Goal: Task Accomplishment & Management: Manage account settings

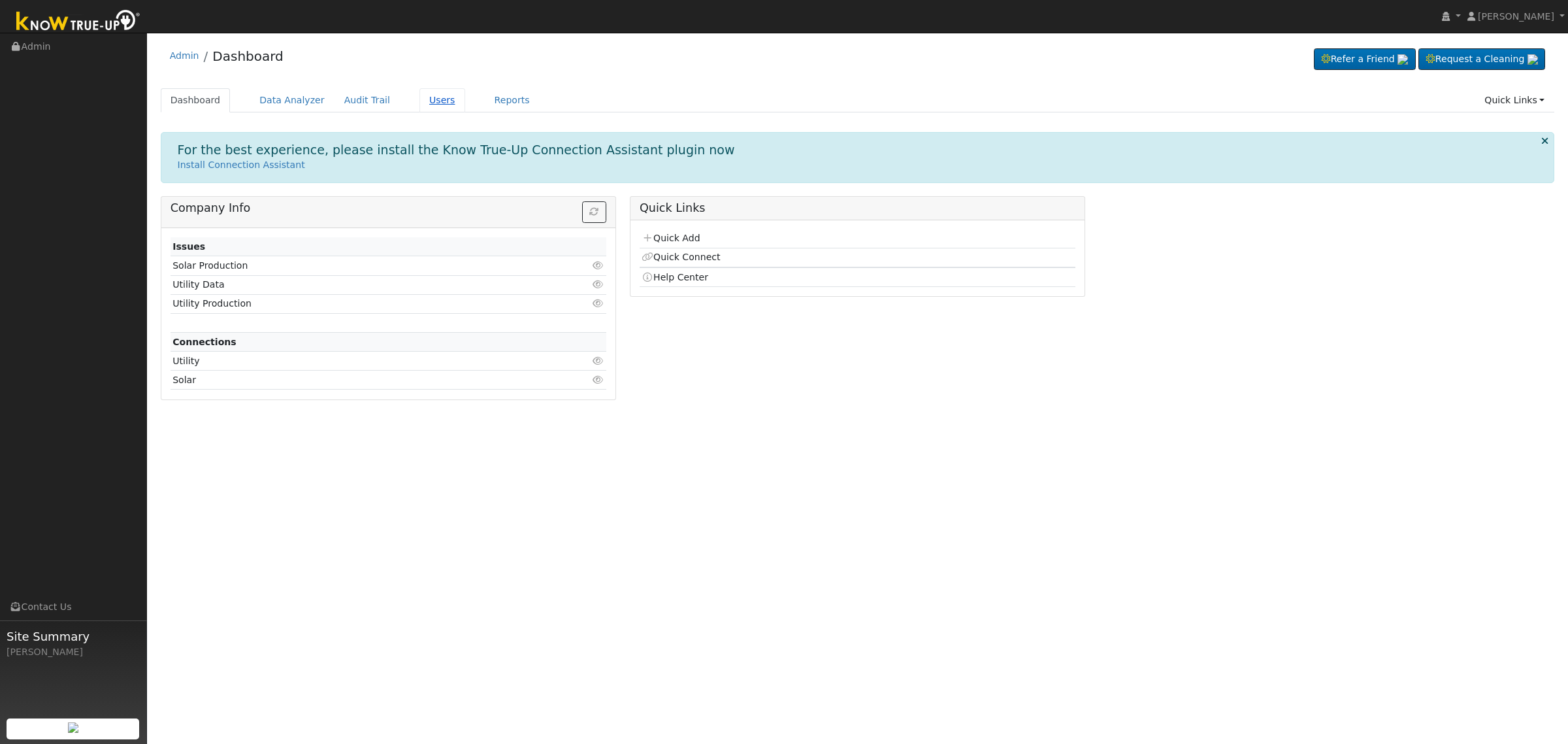
click at [419, 98] on link "Users" at bounding box center [442, 99] width 46 height 24
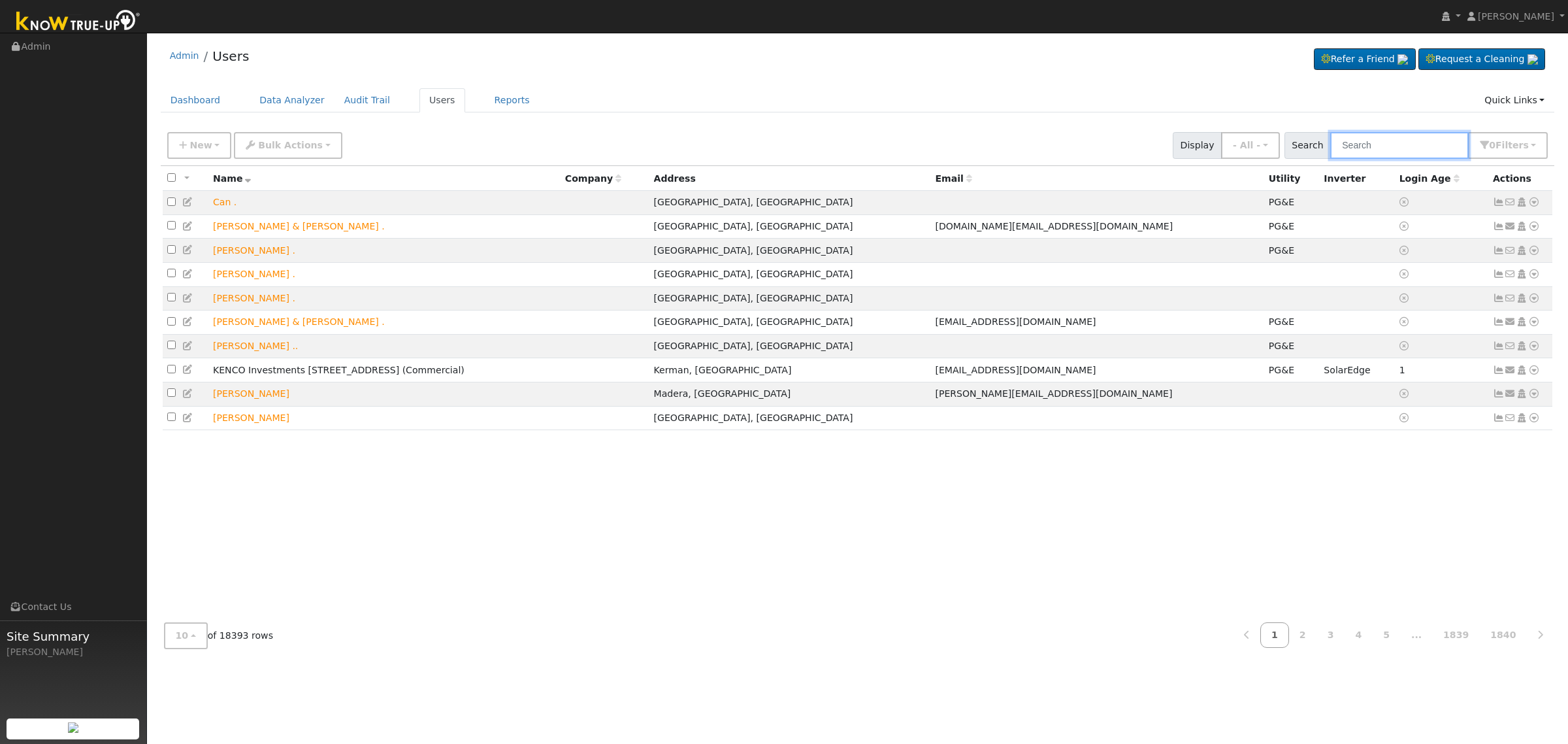
click at [1386, 136] on input "text" at bounding box center [1400, 146] width 139 height 27
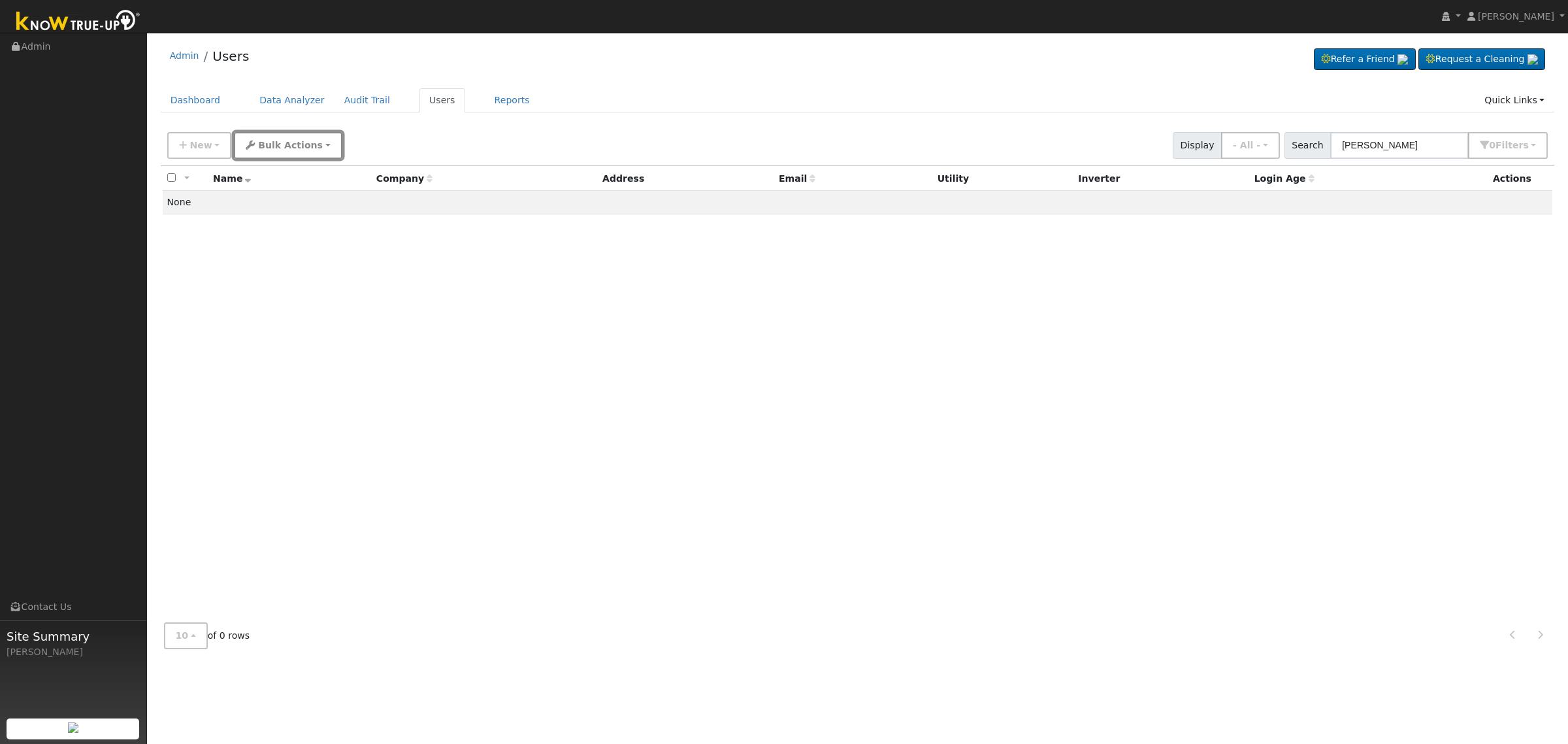
click at [304, 144] on button "Bulk Actions" at bounding box center [288, 146] width 108 height 27
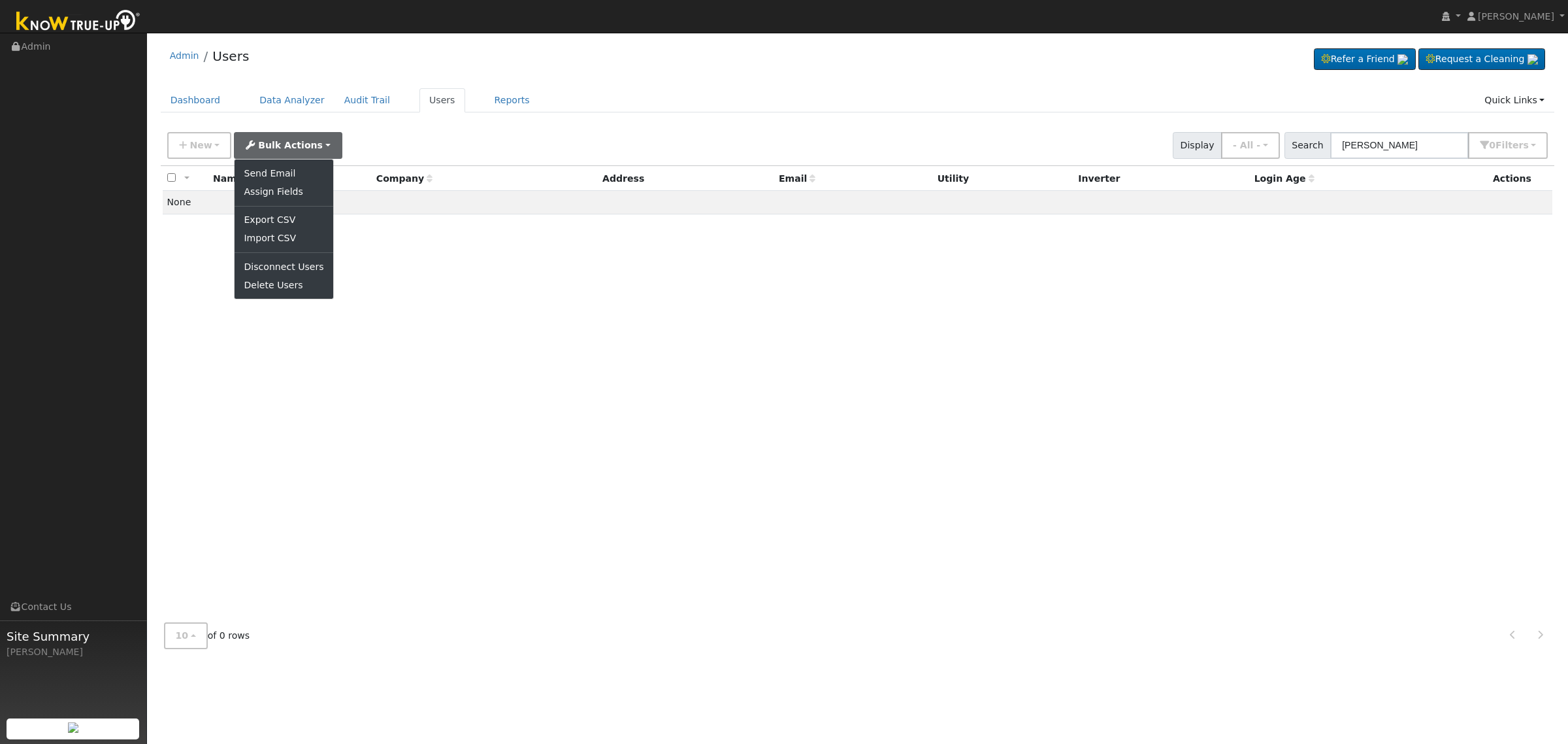
click at [550, 354] on div "All None All on page None on page Name Company Address Email Utility Inverter L…" at bounding box center [858, 389] width 1394 height 446
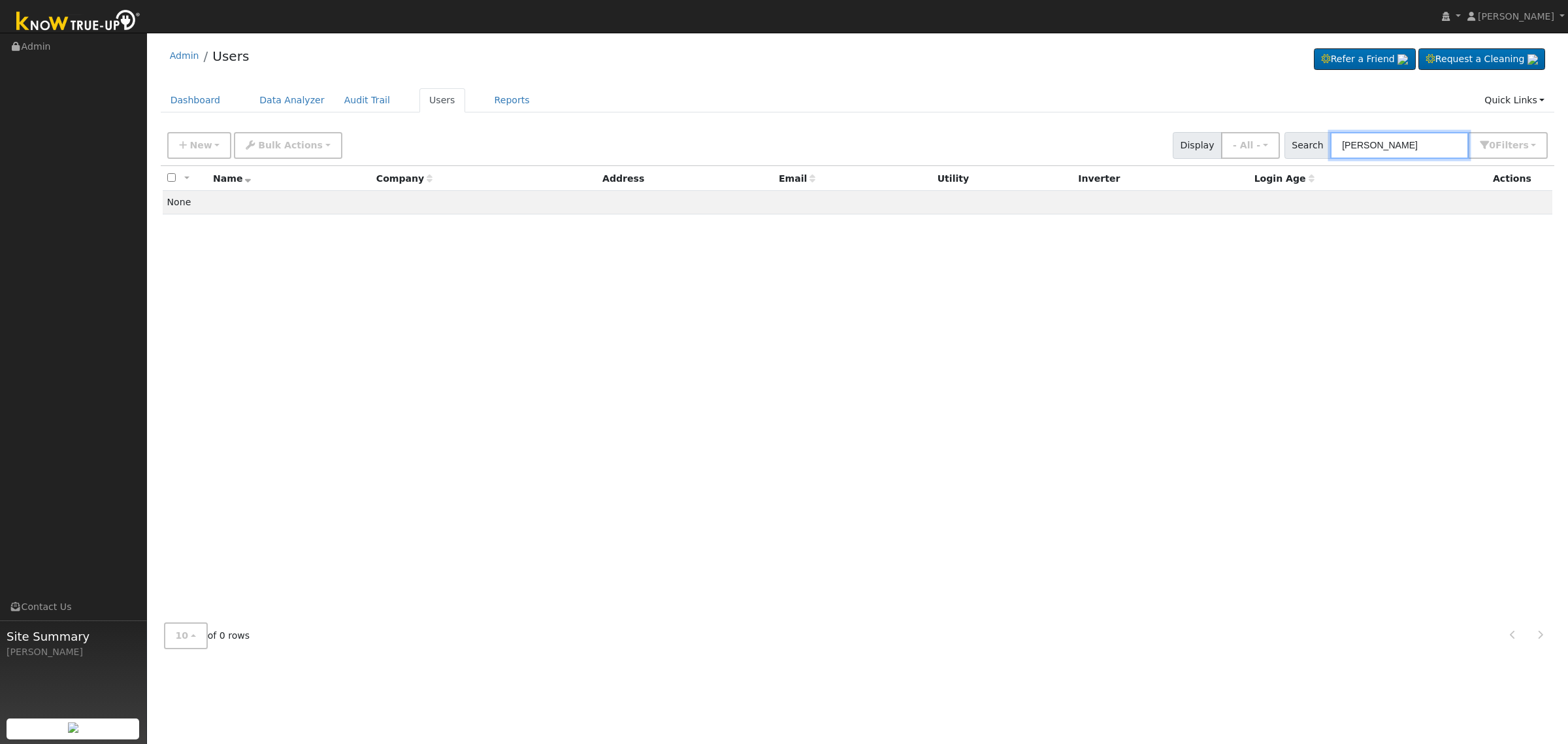
click at [1418, 145] on input "[PERSON_NAME]" at bounding box center [1400, 146] width 139 height 27
type input "[PERSON_NAME]"
click at [184, 148] on icon "button" at bounding box center [183, 145] width 8 height 9
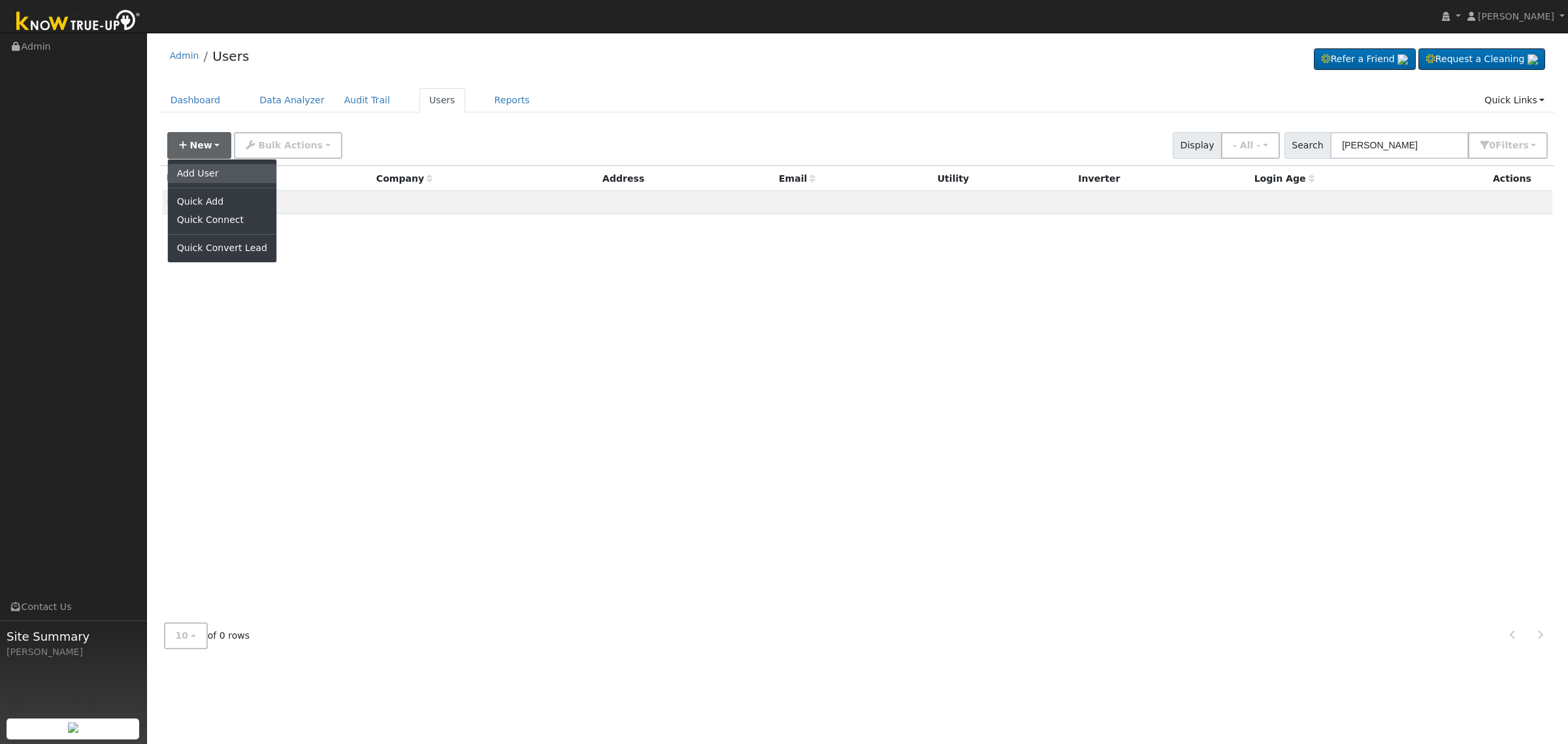
click at [200, 167] on link "Add User" at bounding box center [222, 173] width 108 height 18
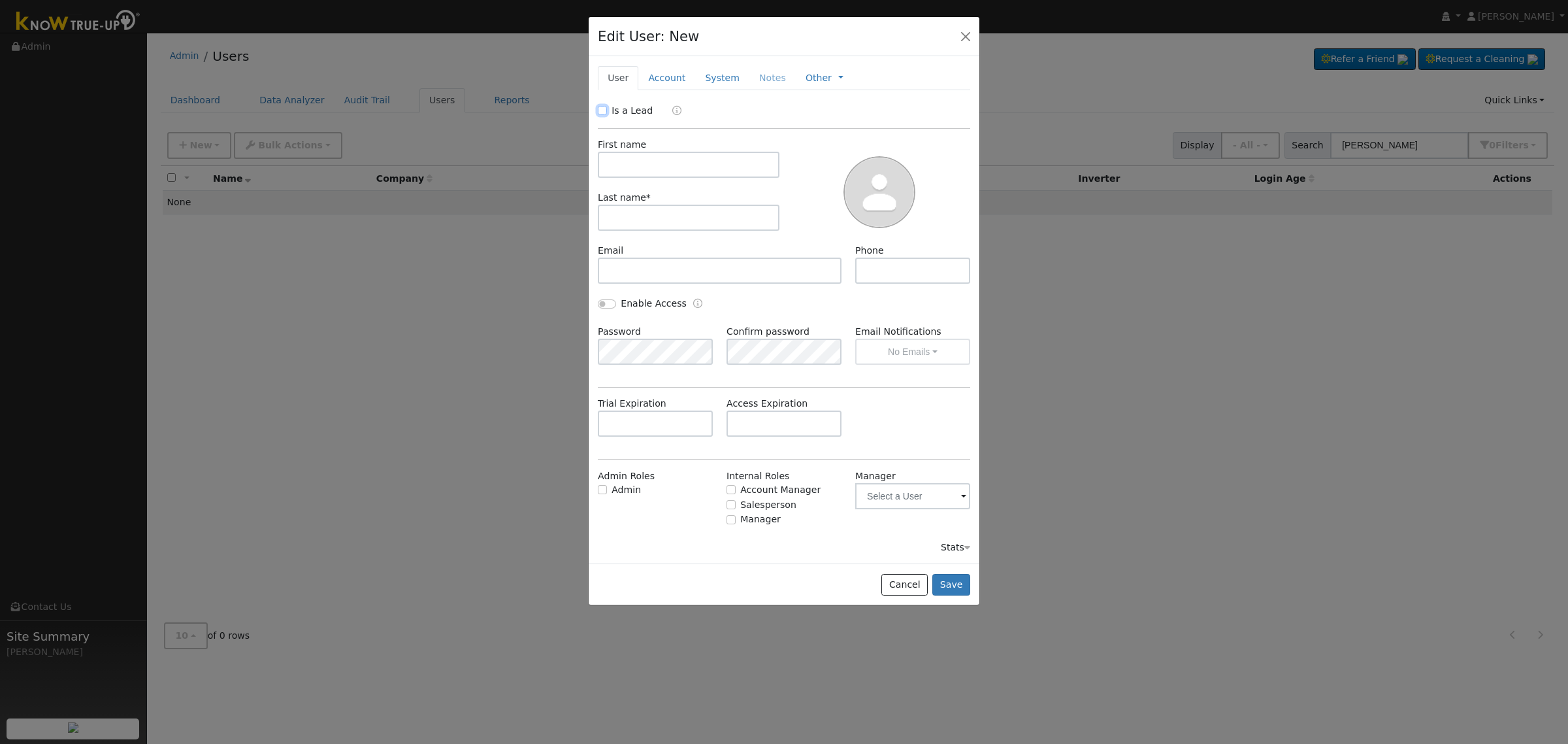
click at [601, 112] on input "Is a Lead" at bounding box center [602, 110] width 9 height 9
checkbox input "true"
click at [645, 165] on input "text" at bounding box center [688, 164] width 182 height 26
click at [635, 165] on input "text" at bounding box center [688, 164] width 182 height 26
paste input "[PERSON_NAME]"
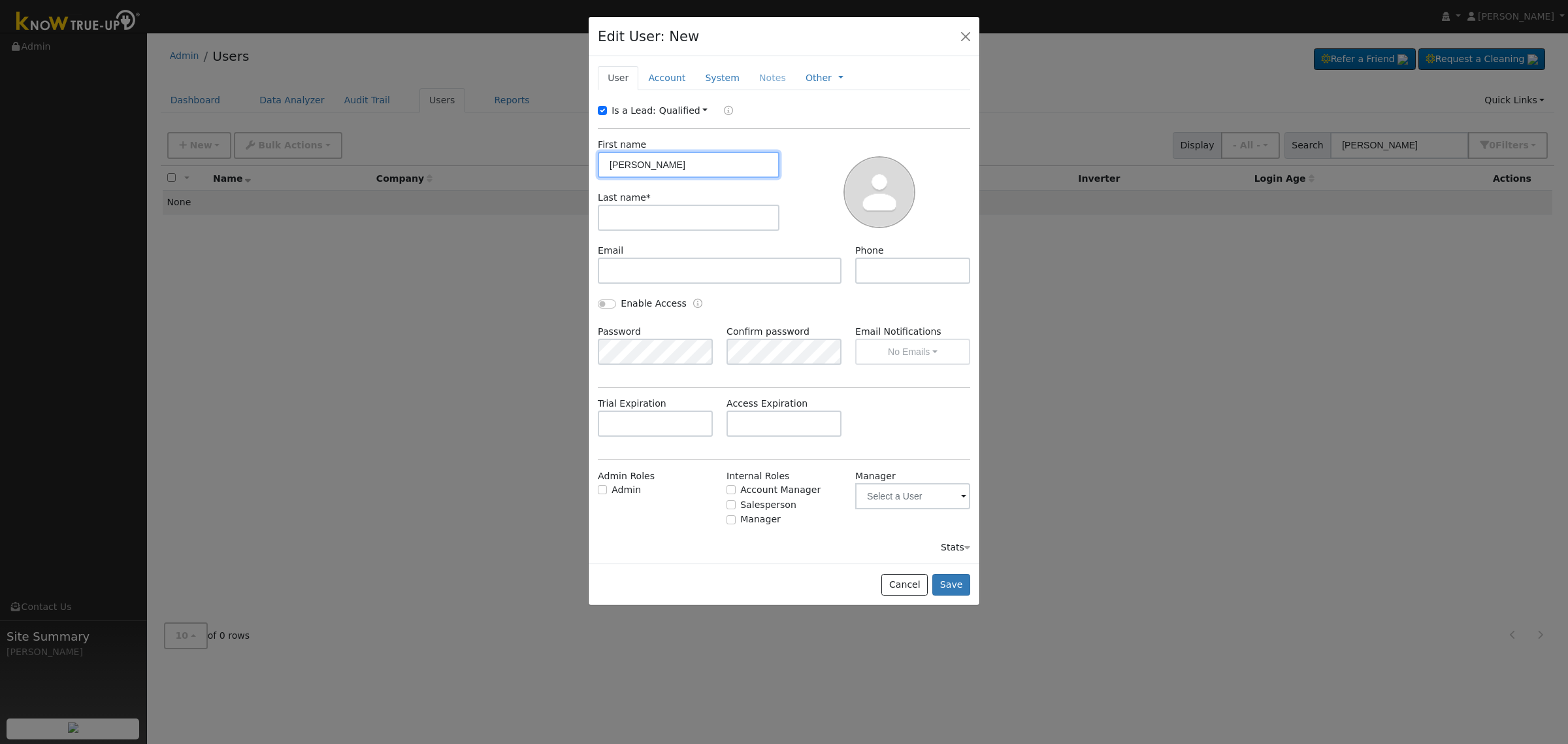
drag, startPoint x: 640, startPoint y: 167, endPoint x: 698, endPoint y: 160, distance: 58.4
click at [698, 160] on input "[PERSON_NAME]" at bounding box center [688, 164] width 182 height 26
type input "[PERSON_NAME]"
click at [668, 228] on input "text" at bounding box center [688, 218] width 182 height 26
paste input "[PERSON_NAME]"
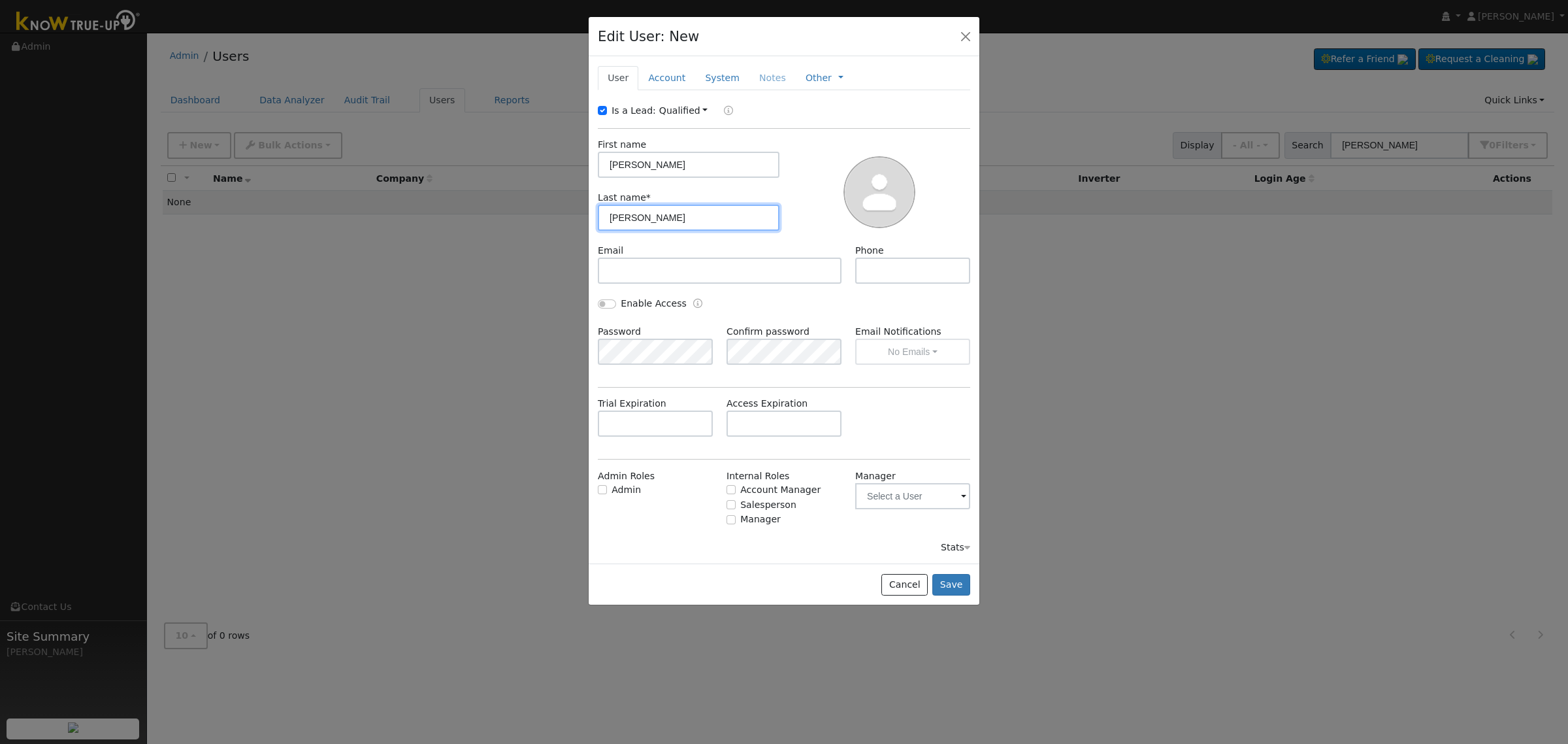
type input "[PERSON_NAME]"
drag, startPoint x: 694, startPoint y: 164, endPoint x: 644, endPoint y: 164, distance: 50.0
click at [644, 164] on input "[PERSON_NAME]" at bounding box center [688, 164] width 182 height 26
type input "[PERSON_NAME]"
click at [694, 268] on input "text" at bounding box center [719, 270] width 244 height 26
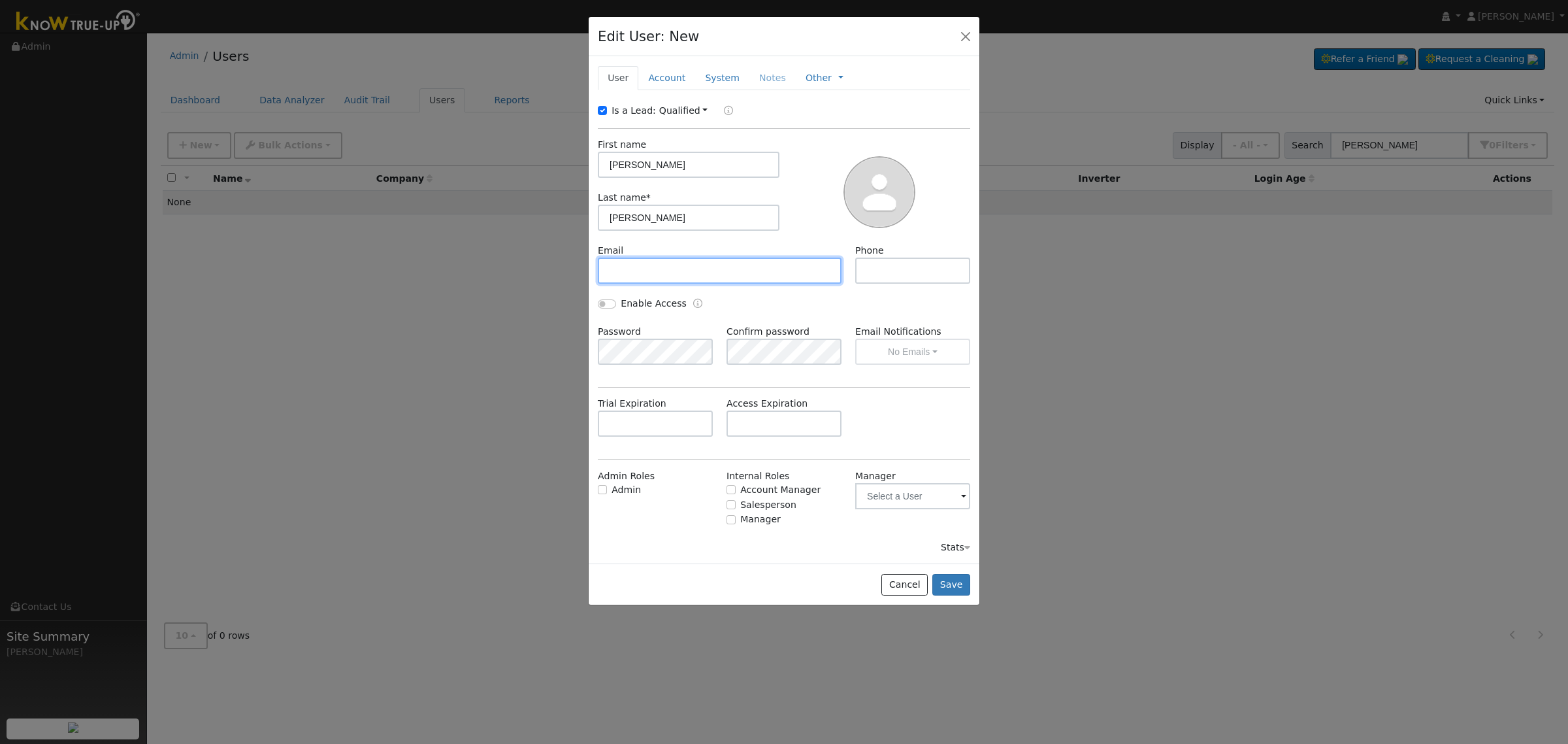
click at [655, 266] on input "text" at bounding box center [719, 270] width 244 height 26
paste input "[PERSON_NAME][EMAIL_ADDRESS][PERSON_NAME][DOMAIN_NAME]"
type input "[PERSON_NAME][EMAIL_ADDRESS][PERSON_NAME][DOMAIN_NAME]"
paste input "[PHONE_NUMBER]"
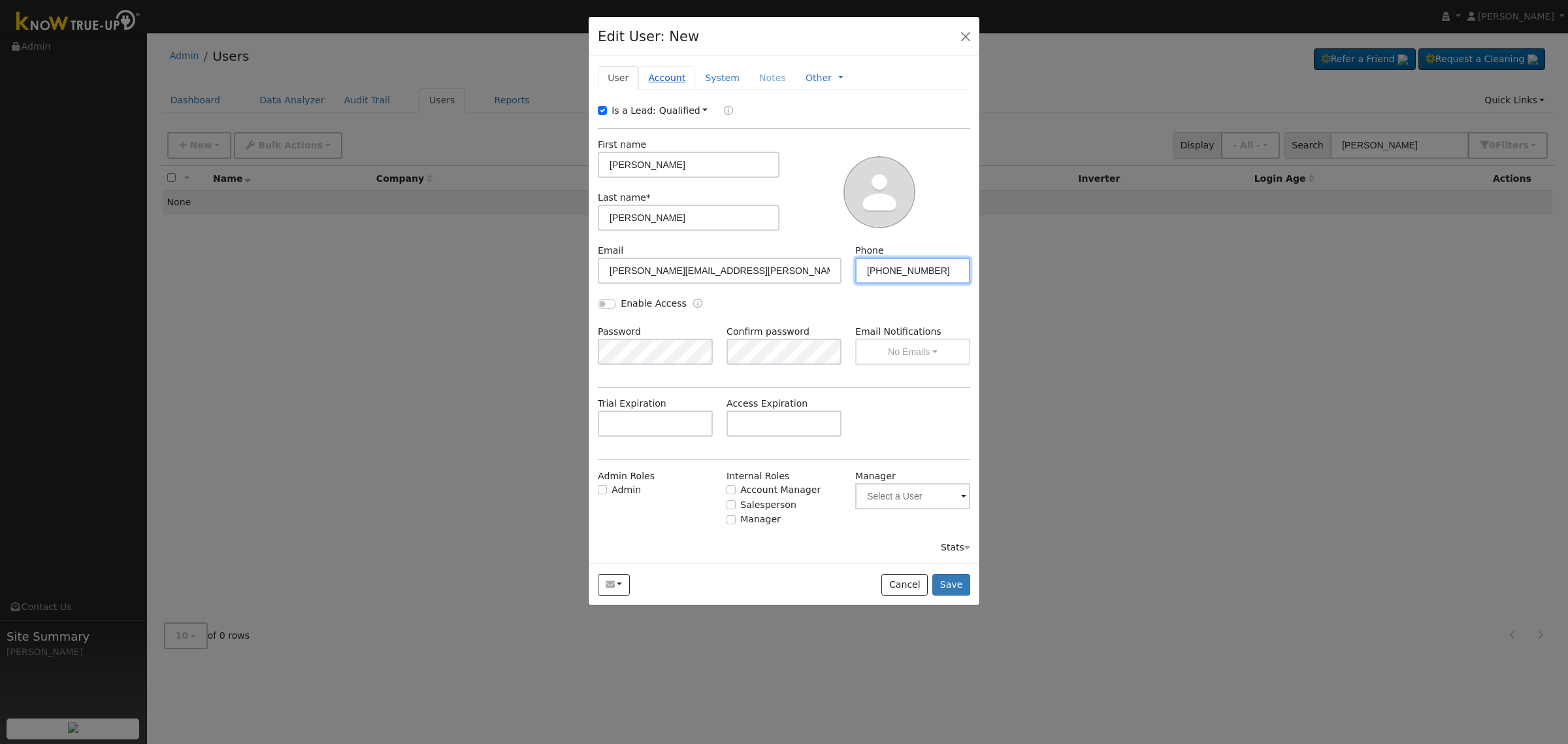
type input "[PHONE_NUMBER]"
click at [684, 85] on link "Account" at bounding box center [666, 77] width 57 height 24
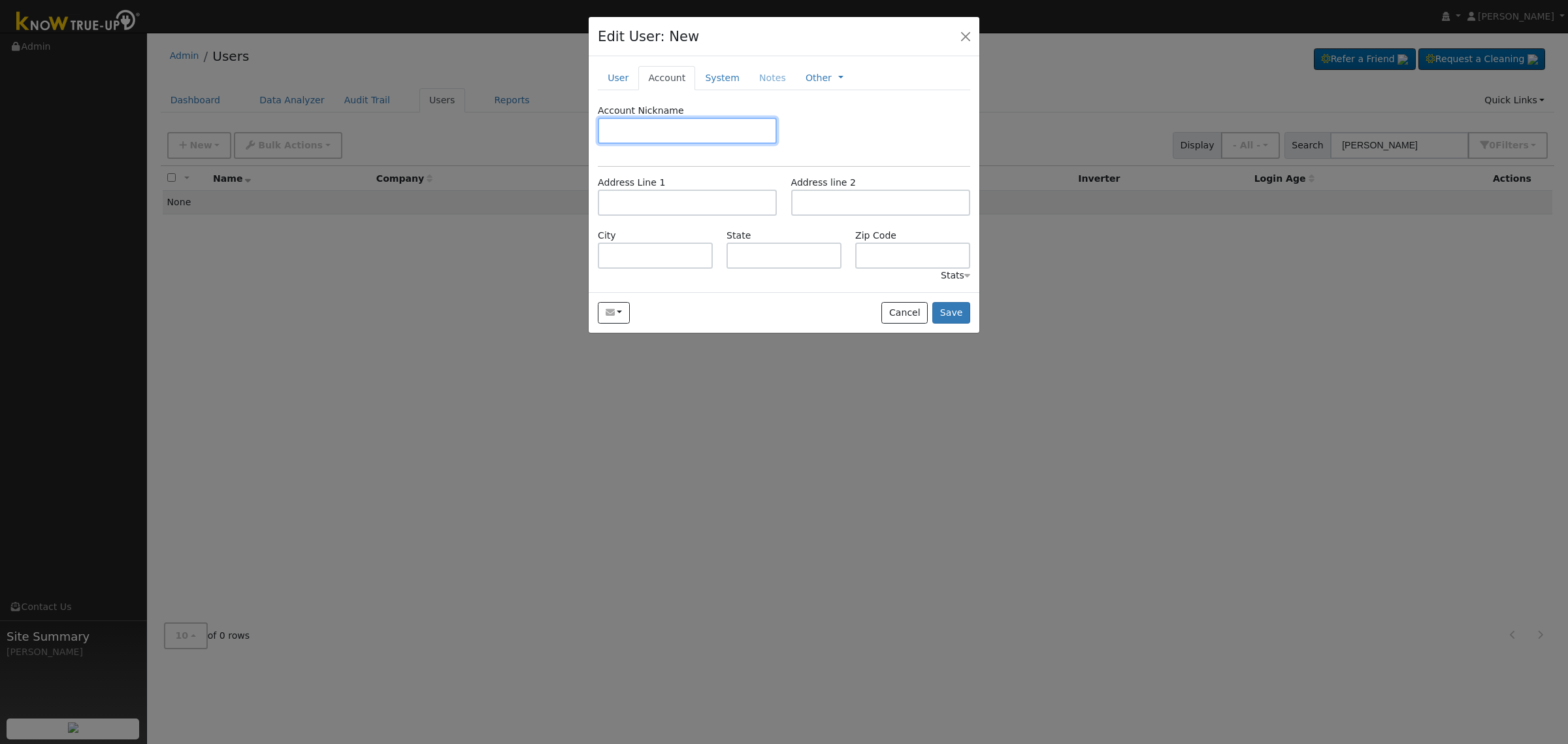
click at [678, 132] on input "text" at bounding box center [687, 131] width 179 height 26
click at [655, 190] on label "Address Line 1" at bounding box center [631, 183] width 67 height 14
click at [652, 226] on div "Address Line 1 Address line 2" at bounding box center [784, 202] width 386 height 53
click at [660, 208] on input "text" at bounding box center [687, 203] width 179 height 26
click at [681, 142] on input "text" at bounding box center [687, 131] width 179 height 26
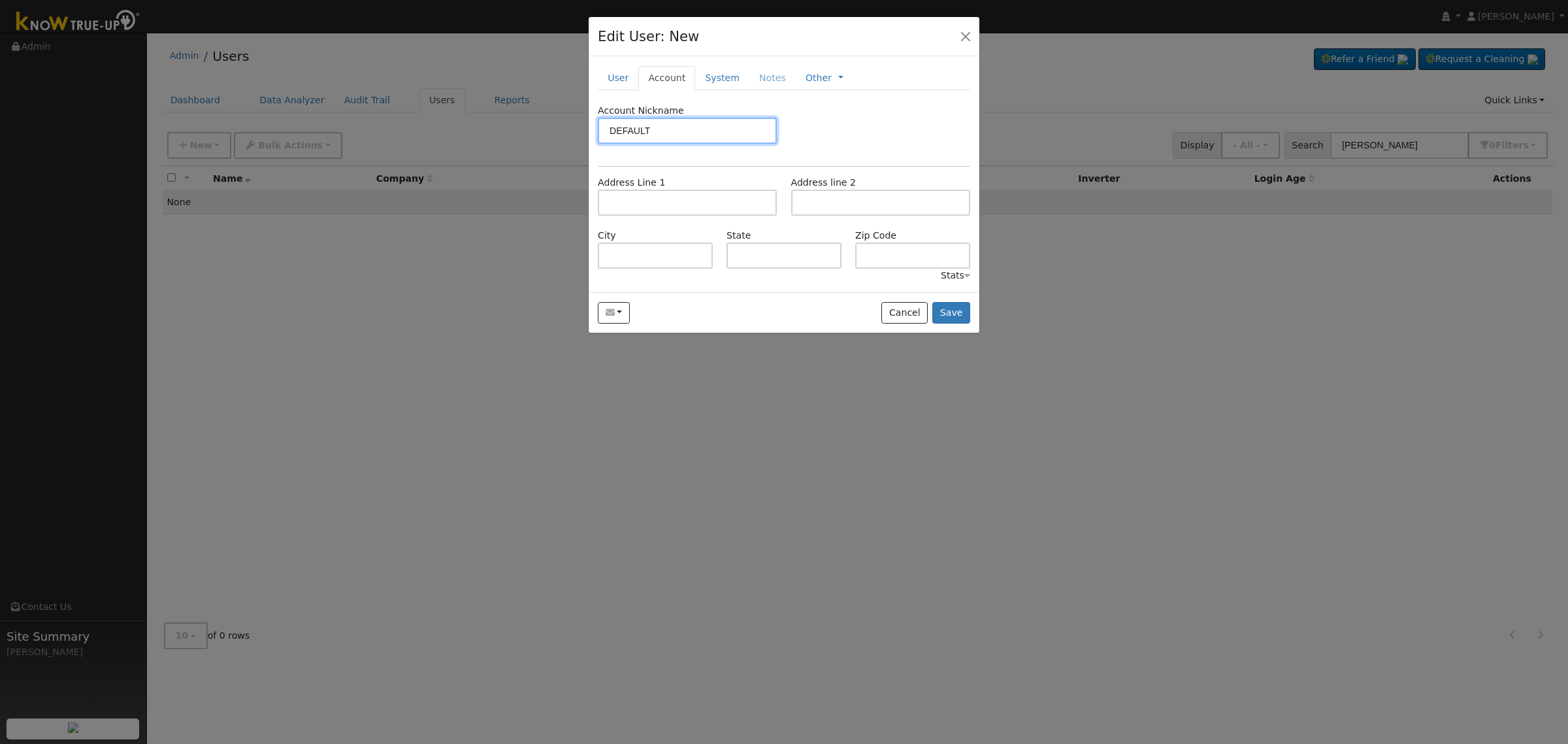
type input "DEFAULT"
paste input "[STREET_ADDRESS]"
type input "[STREET_ADDRESS]"
type input "Clovis"
type input "CA"
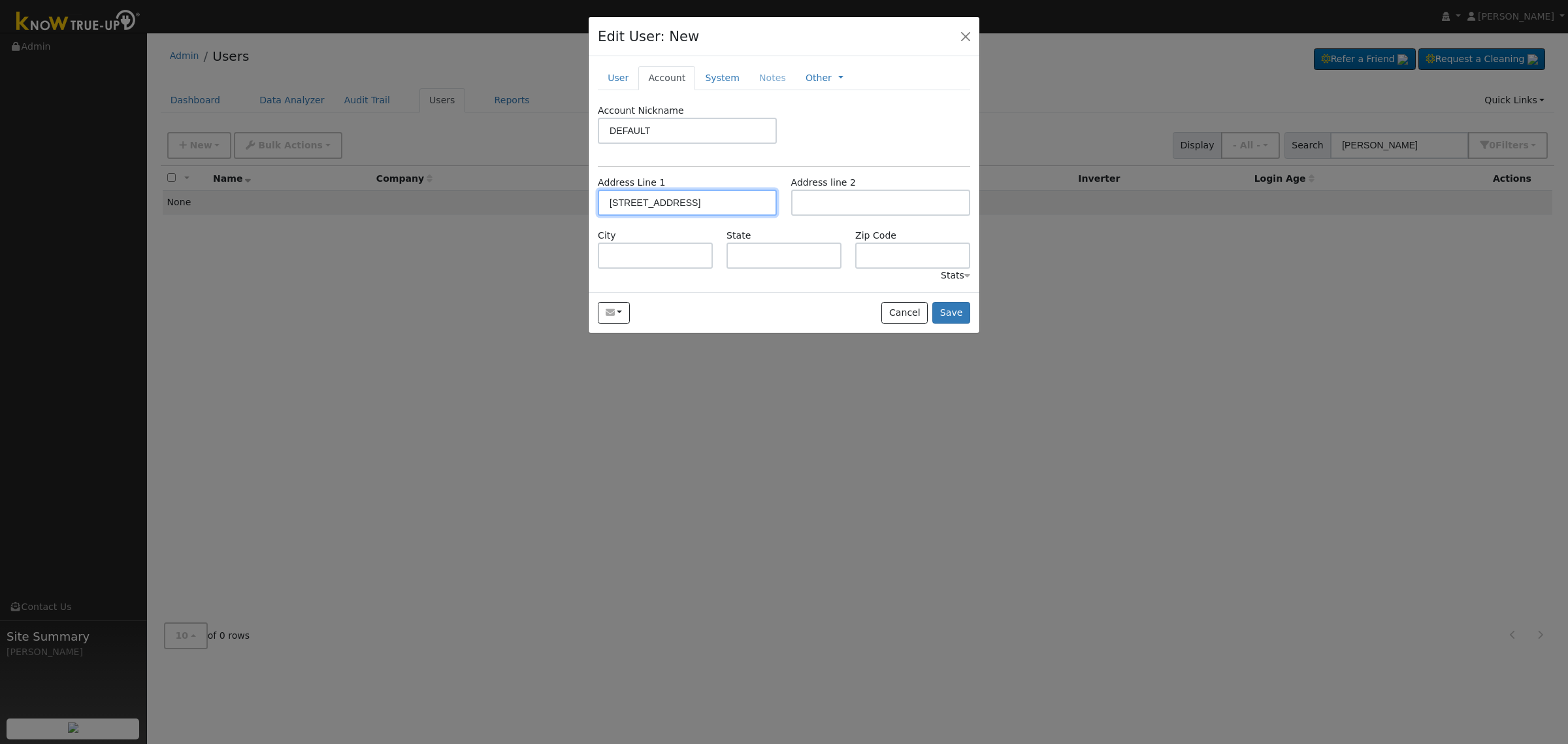
type input "93619"
click at [954, 307] on button "Save" at bounding box center [951, 312] width 38 height 22
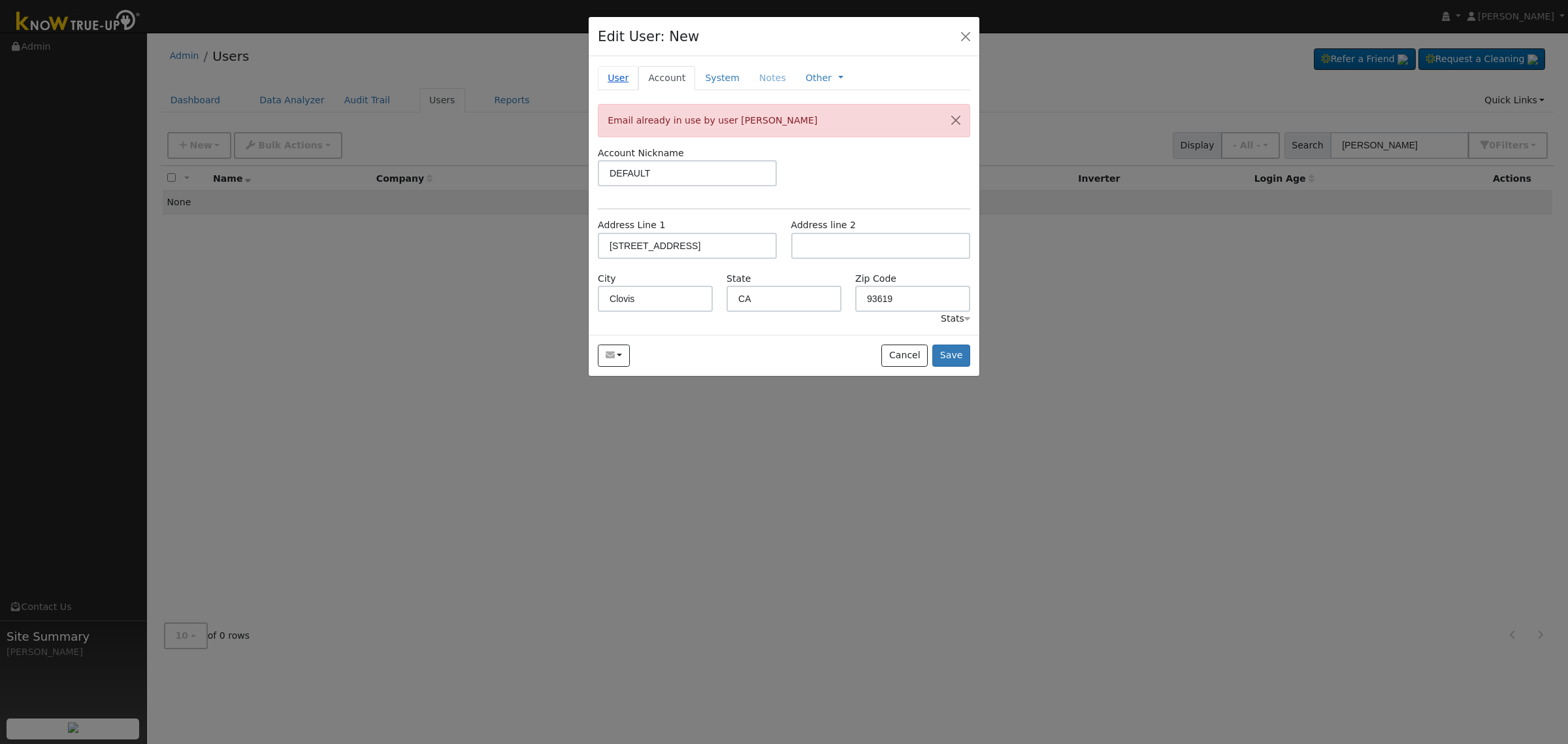
click at [605, 77] on link "User" at bounding box center [617, 77] width 40 height 24
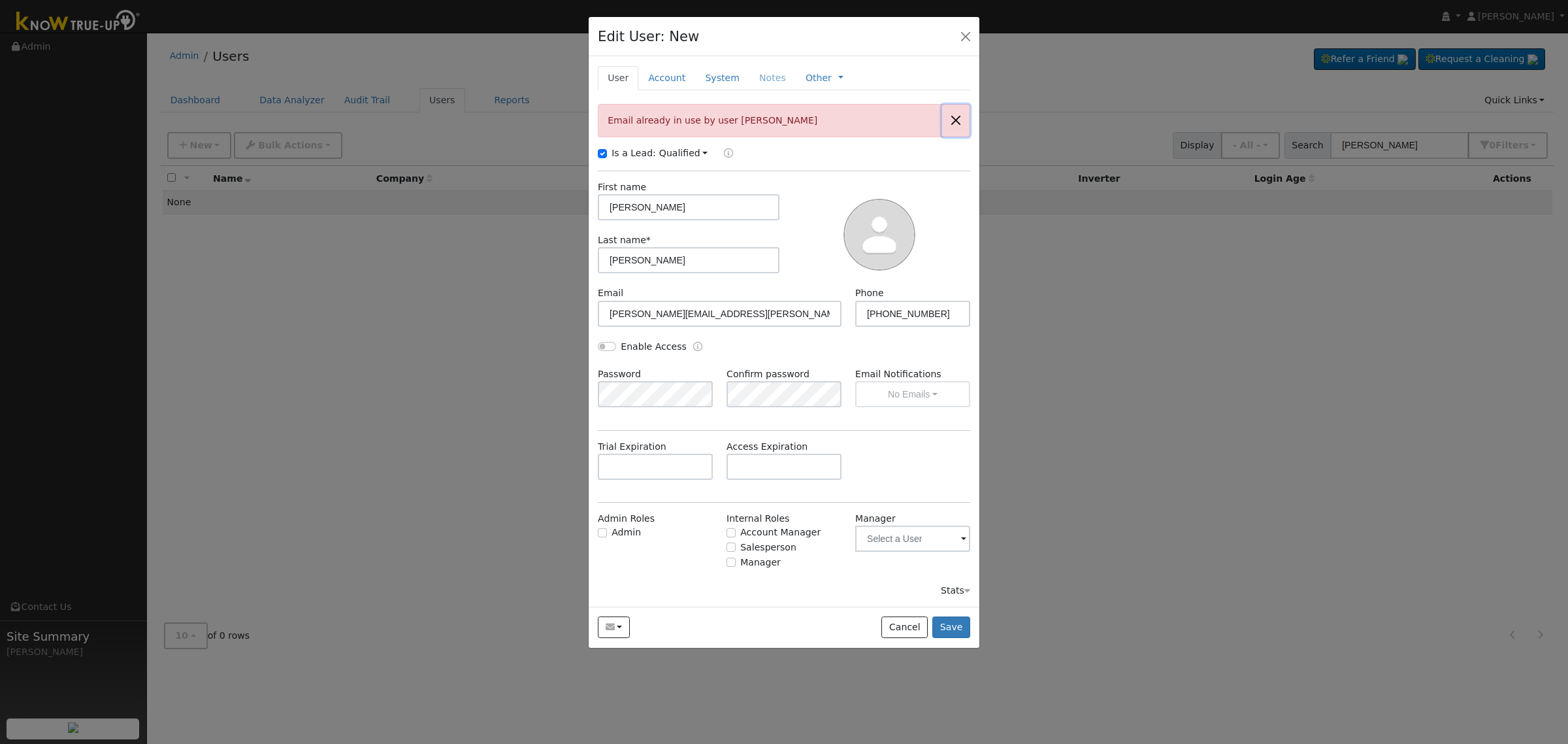
click at [948, 122] on button "button" at bounding box center [955, 120] width 27 height 32
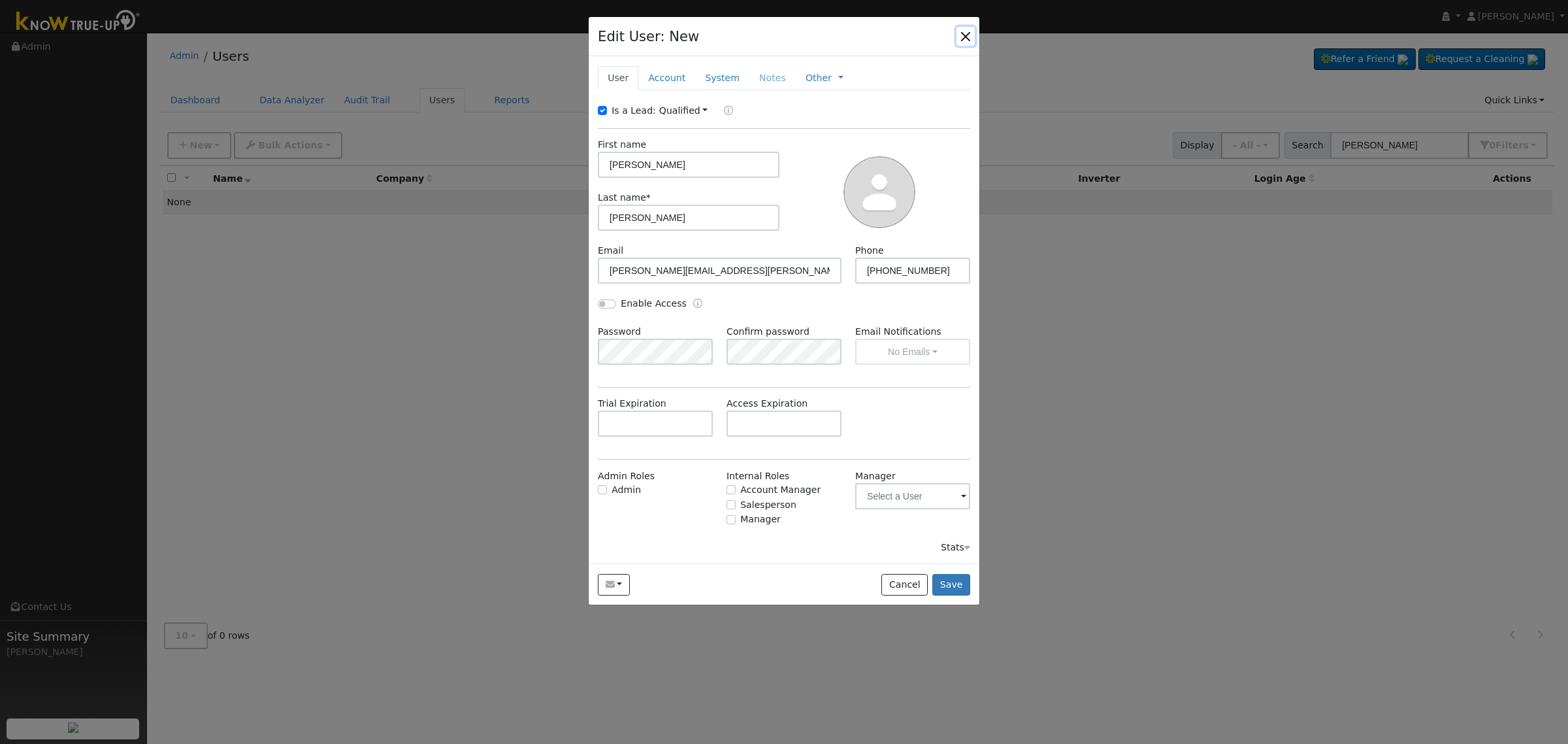
click at [961, 27] on button "button" at bounding box center [966, 36] width 18 height 18
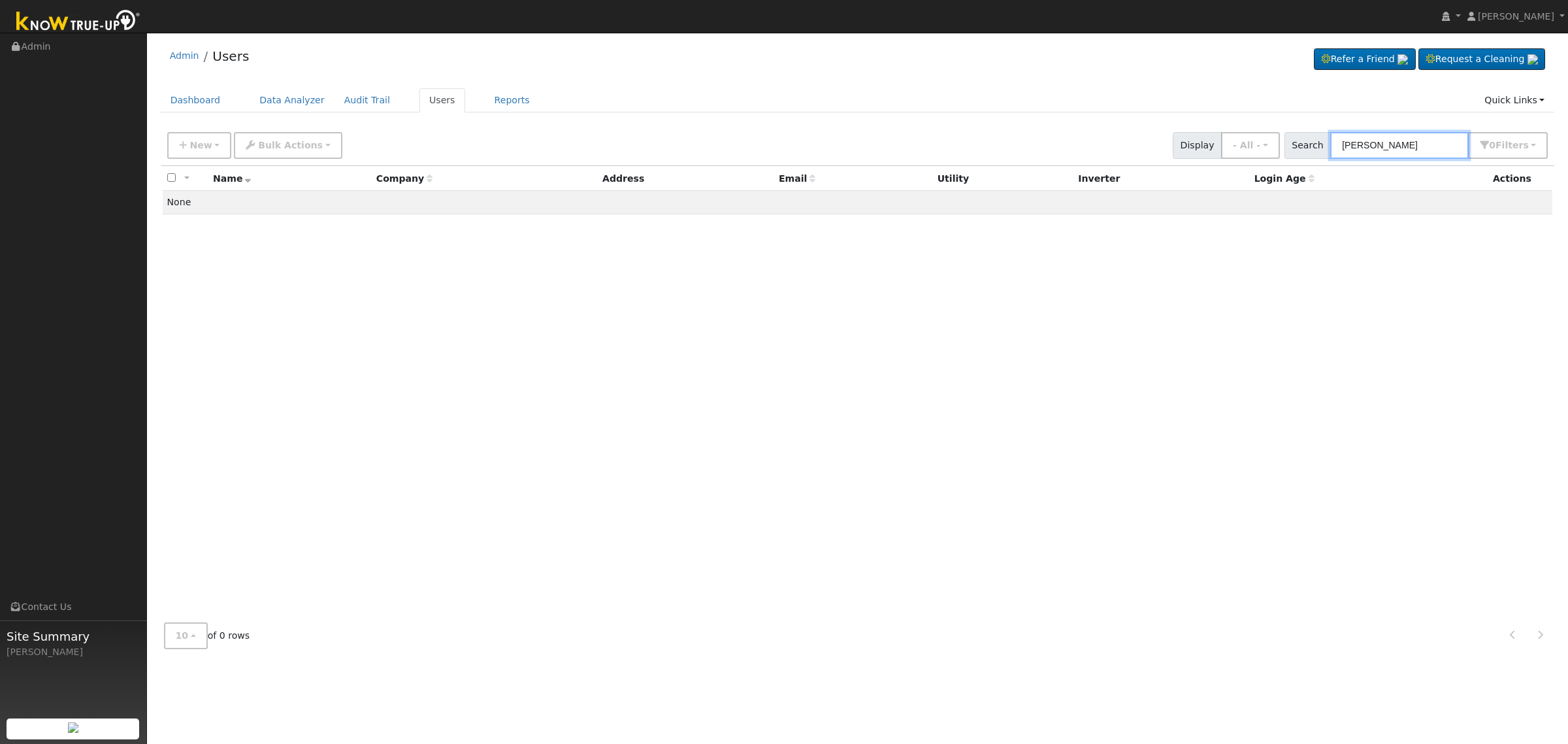
drag, startPoint x: 1415, startPoint y: 155, endPoint x: 1423, endPoint y: 148, distance: 10.6
click at [1416, 155] on input "[PERSON_NAME]" at bounding box center [1400, 146] width 139 height 27
drag, startPoint x: 1429, startPoint y: 144, endPoint x: 1092, endPoint y: 171, distance: 338.1
click at [1092, 171] on div "New Add User Quick Add Quick Connect Quick Convert Lead Bulk Actions Send Email…" at bounding box center [858, 392] width 1394 height 534
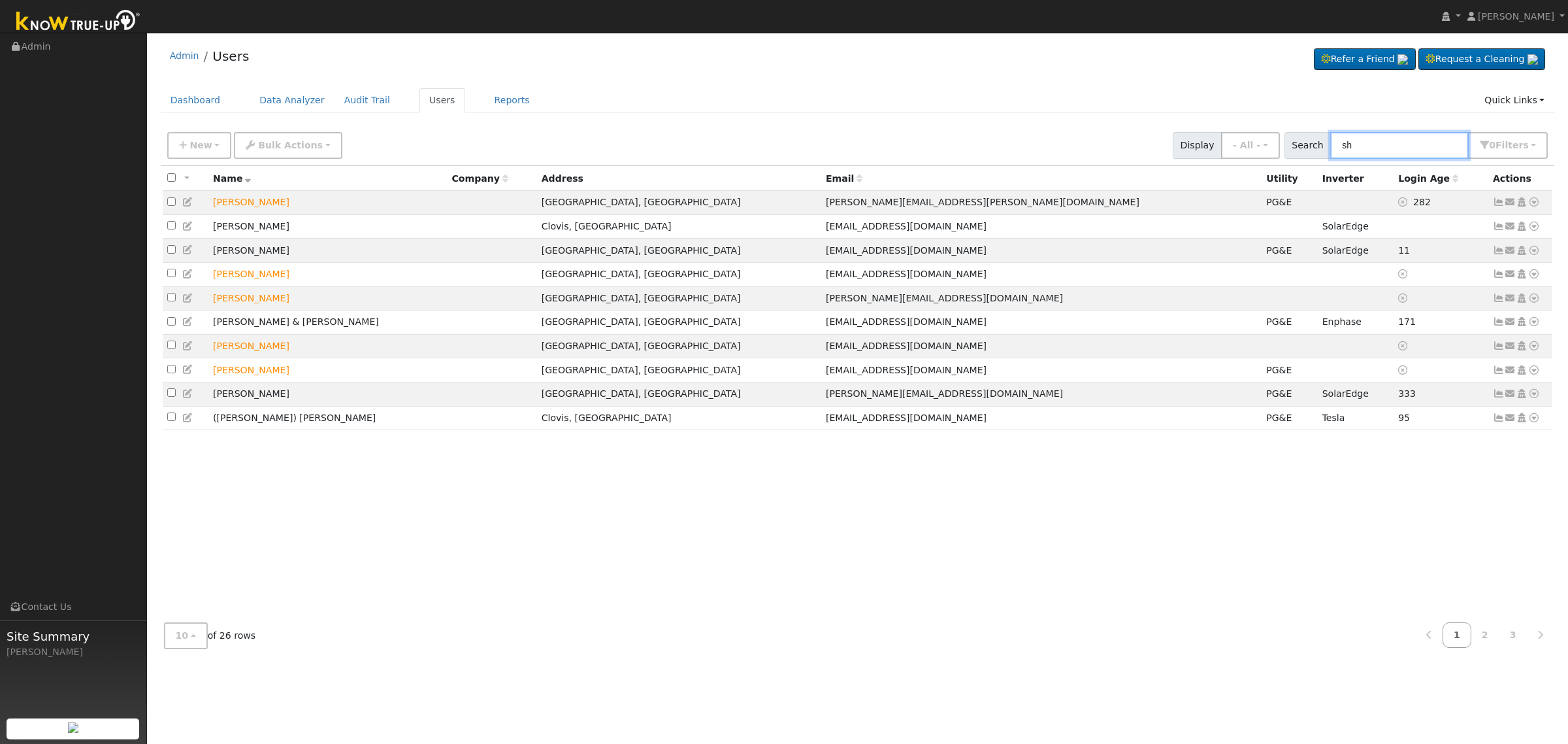
type input "s"
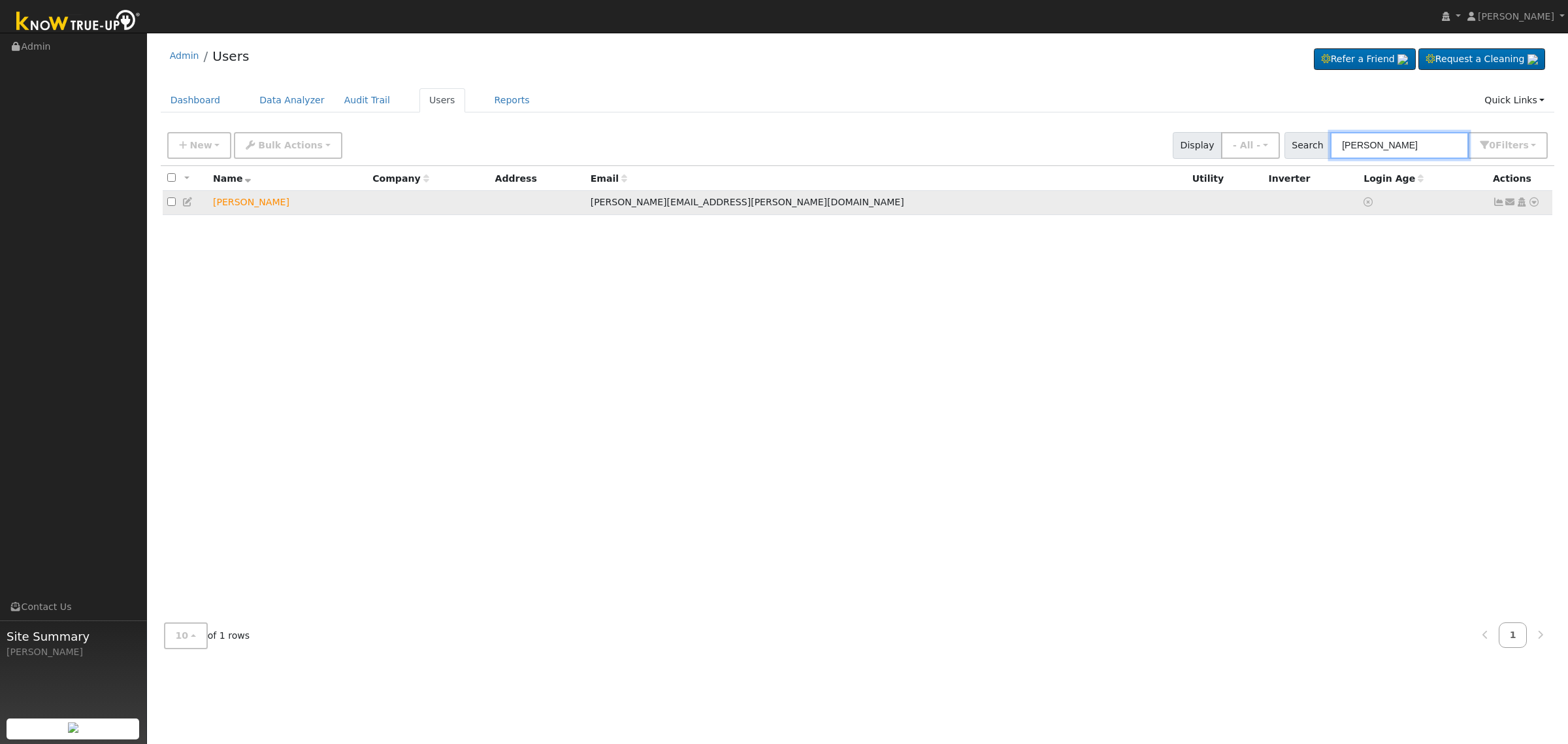
type input "[PERSON_NAME]"
click at [184, 201] on icon at bounding box center [188, 201] width 12 height 9
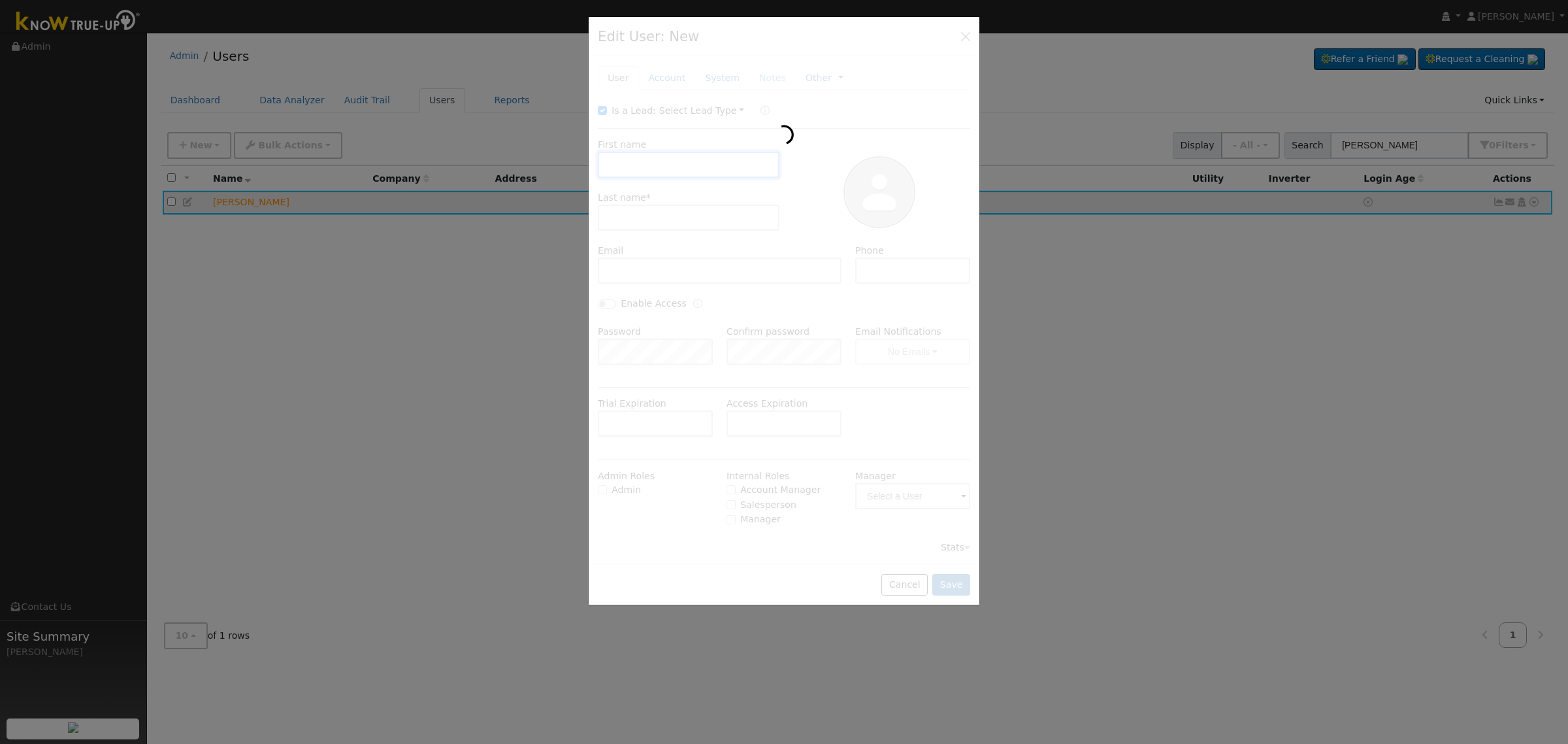
type input "[PERSON_NAME]"
type input "Stuzman"
type input "[PERSON_NAME][EMAIL_ADDRESS][PERSON_NAME][DOMAIN_NAME]"
type input "[PHONE_NUMBER]"
type input "Default Account"
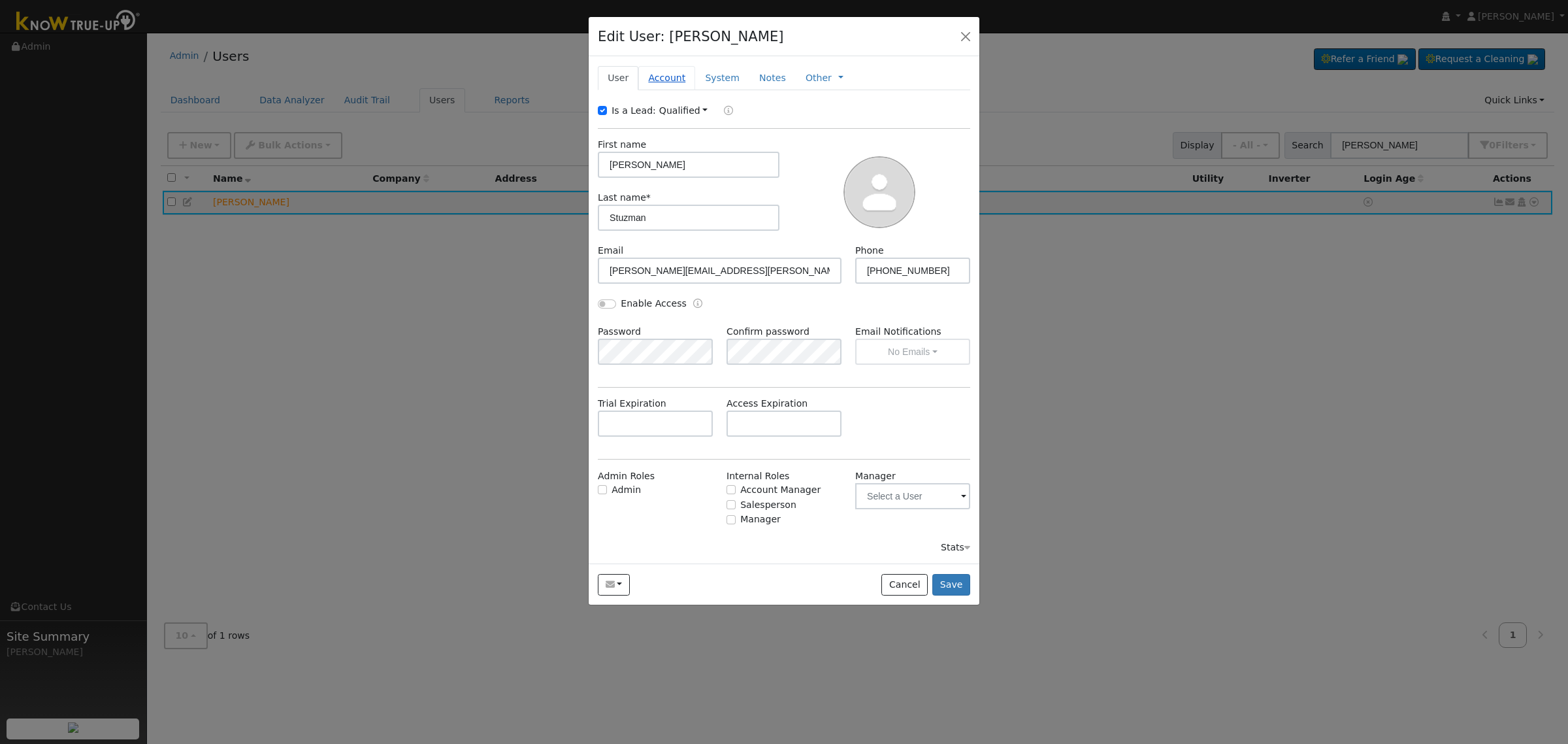
click at [676, 76] on link "Account" at bounding box center [666, 77] width 57 height 24
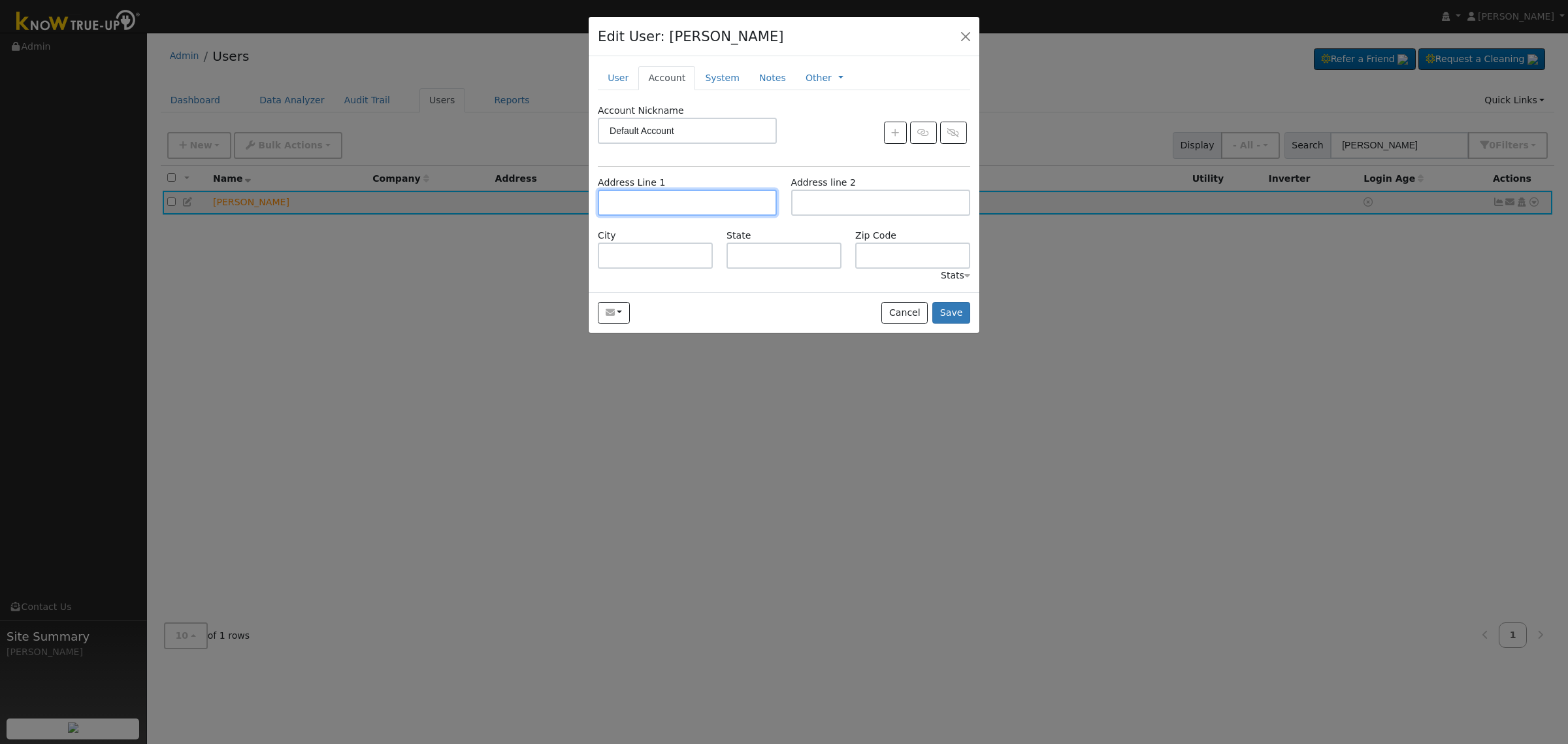
click at [661, 204] on input "text" at bounding box center [687, 203] width 179 height 26
paste input "[STREET_ADDRESS]"
type input "[STREET_ADDRESS]"
type input "Clovis"
type input "CA"
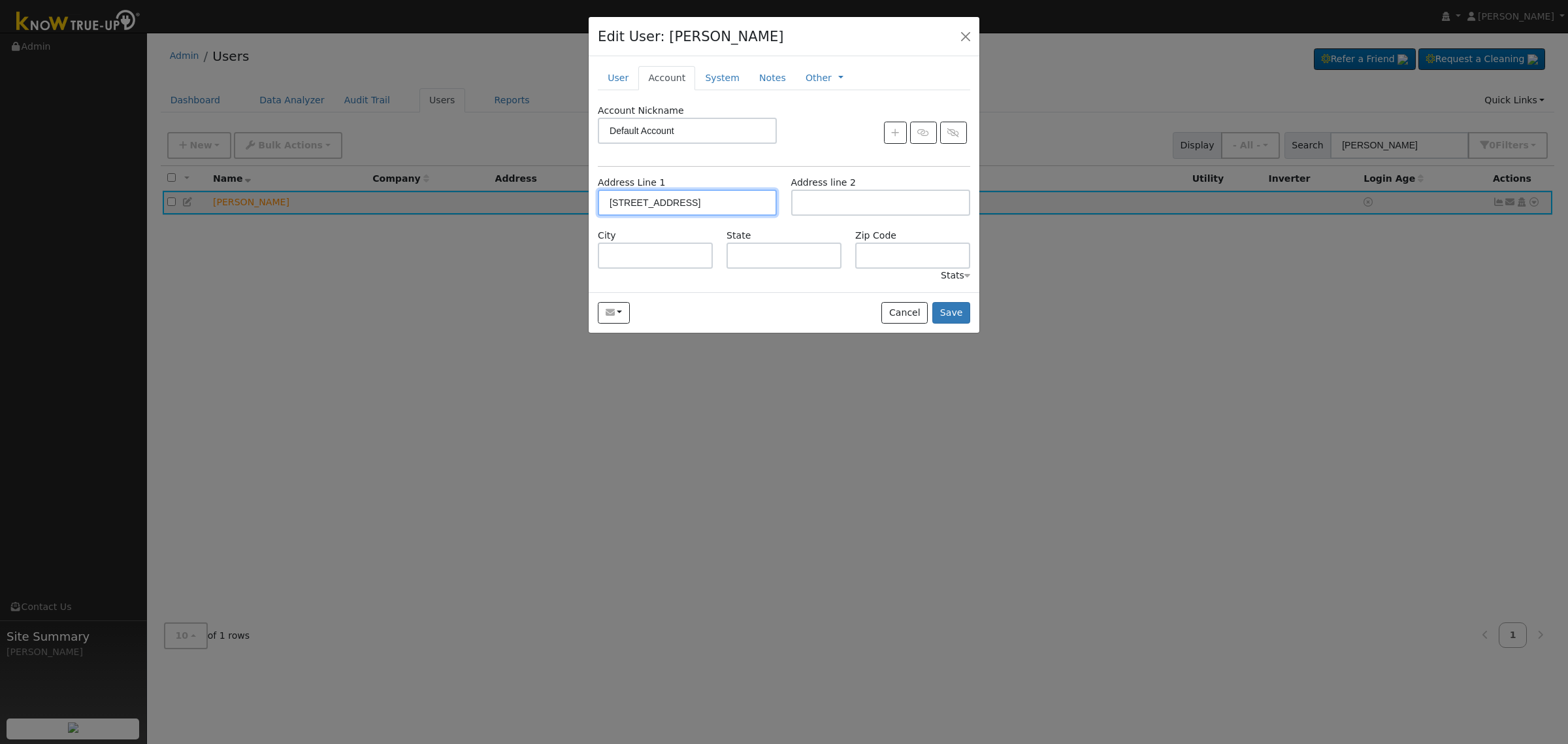
type input "93619"
click at [939, 315] on button "Save" at bounding box center [951, 312] width 38 height 22
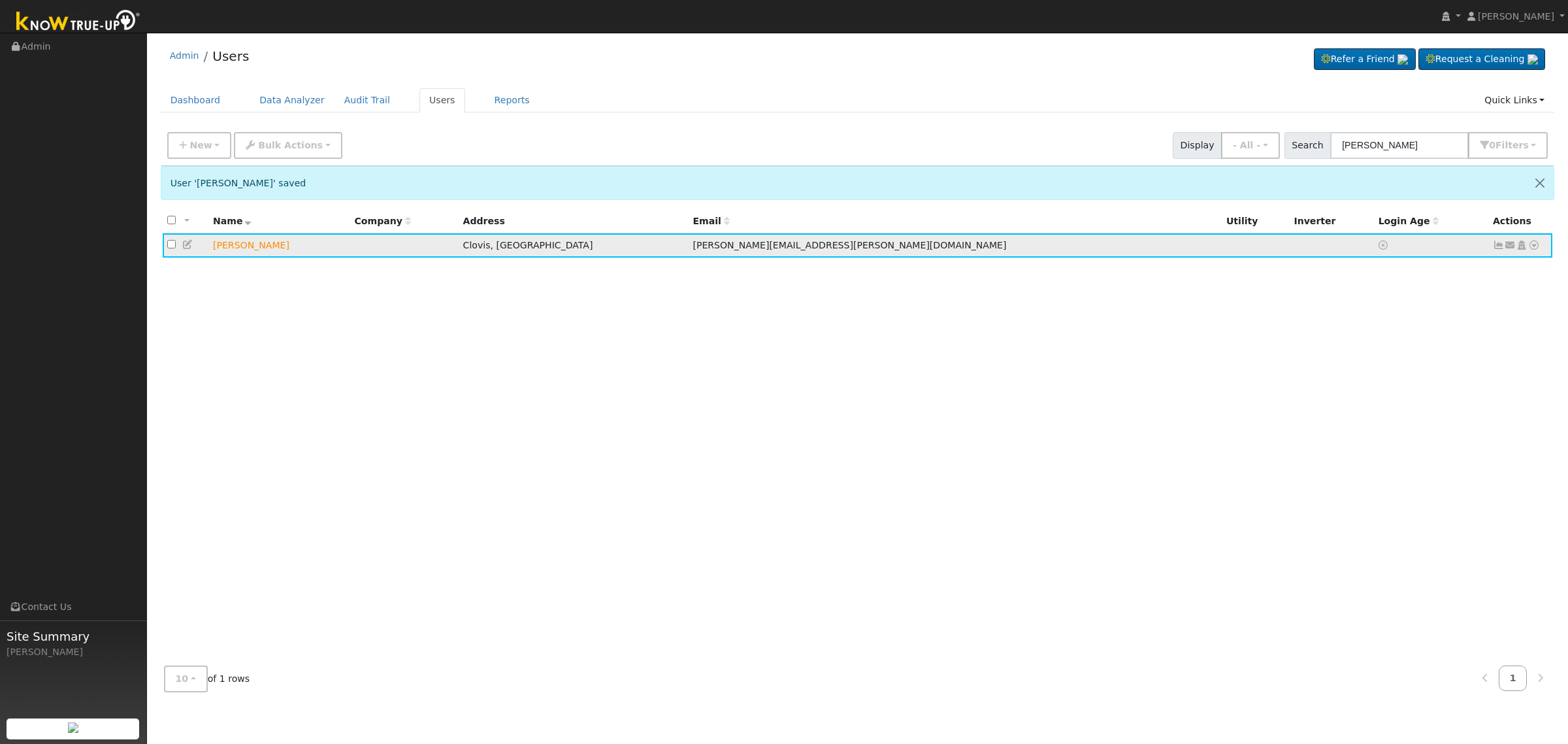
click at [1523, 248] on icon at bounding box center [1521, 245] width 12 height 9
